Goal: Task Accomplishment & Management: Manage account settings

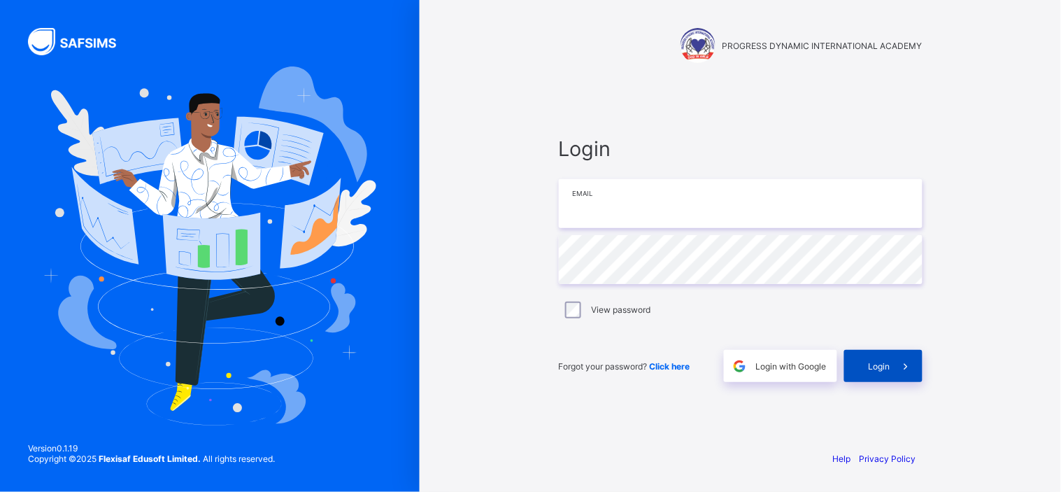
type input "**********"
click at [871, 365] on span "Login" at bounding box center [880, 366] width 22 height 10
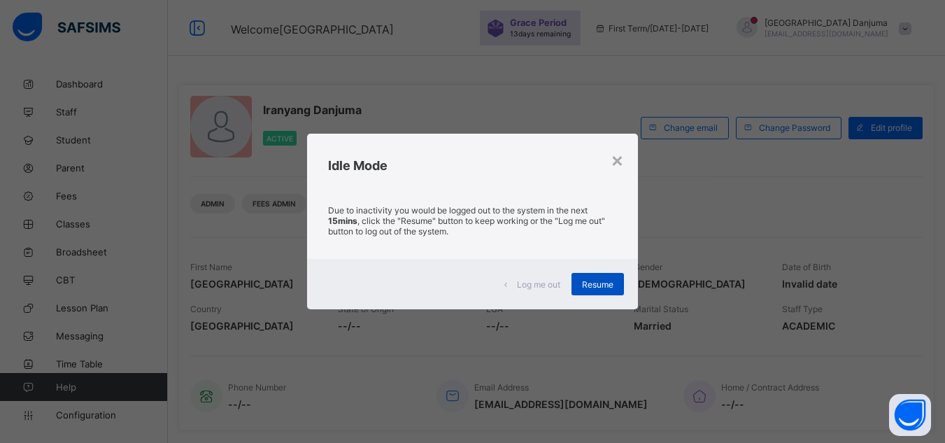
click at [604, 286] on span "Resume" at bounding box center [597, 284] width 31 height 10
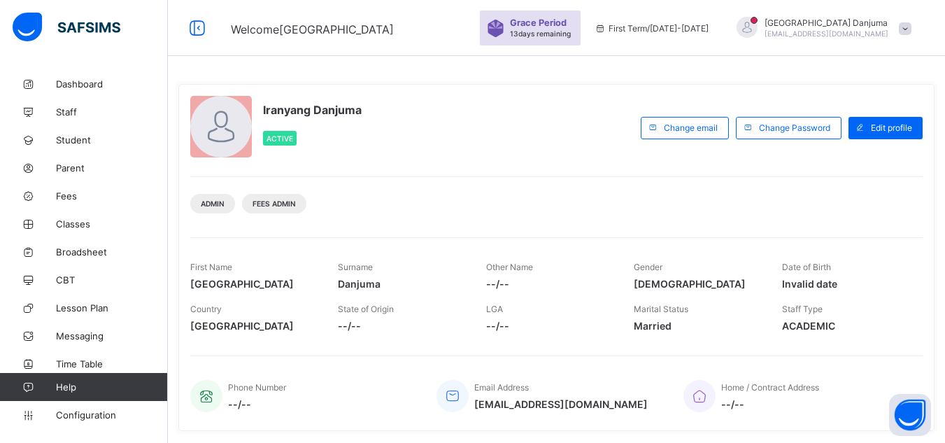
click at [907, 27] on div "Iranyang Danjuma danjumaijoro@flexisaf.com" at bounding box center [821, 28] width 196 height 23
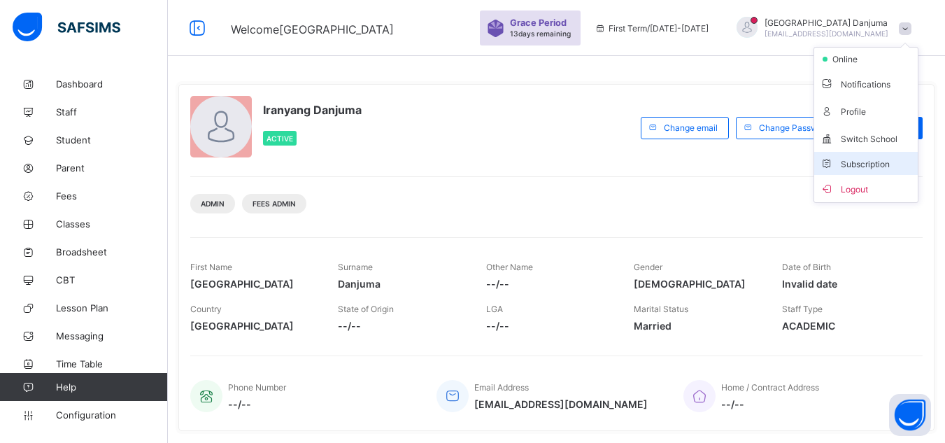
click at [890, 163] on span "Subscription" at bounding box center [855, 164] width 70 height 10
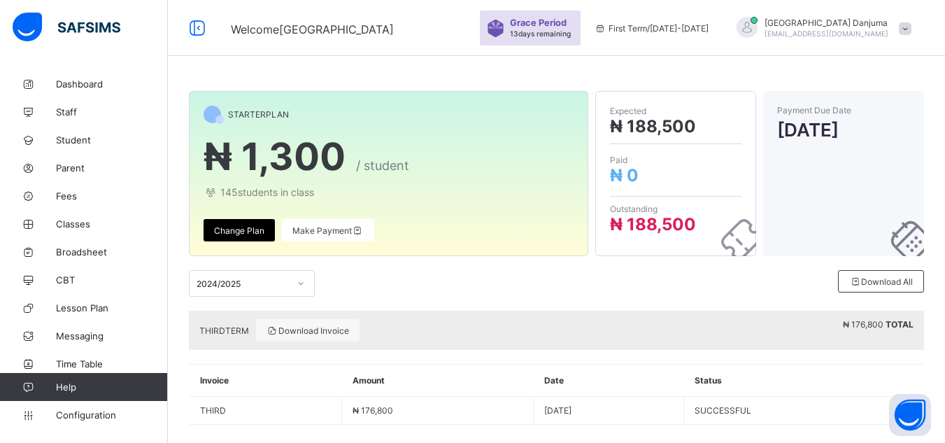
scroll to position [17, 0]
